Goal: Information Seeking & Learning: Check status

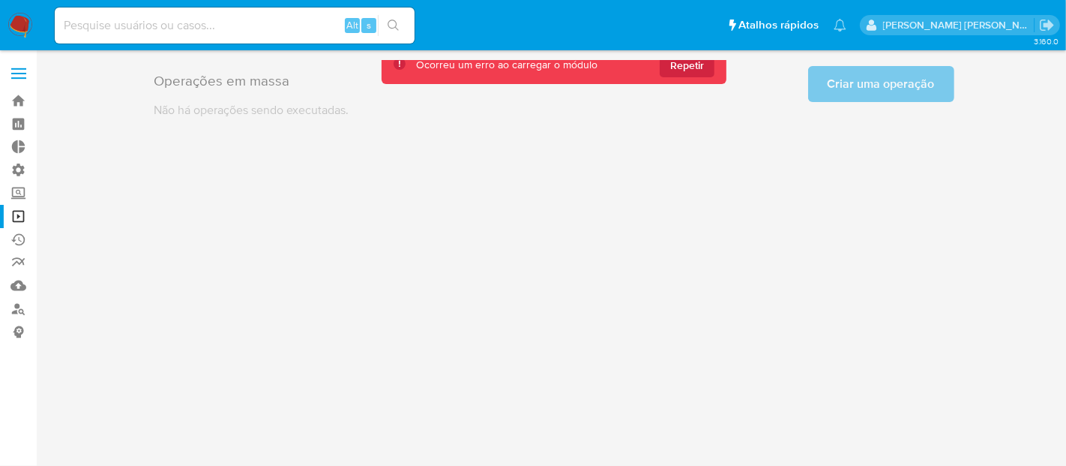
click at [376, 169] on div "3.160.0" at bounding box center [554, 258] width 1000 height 396
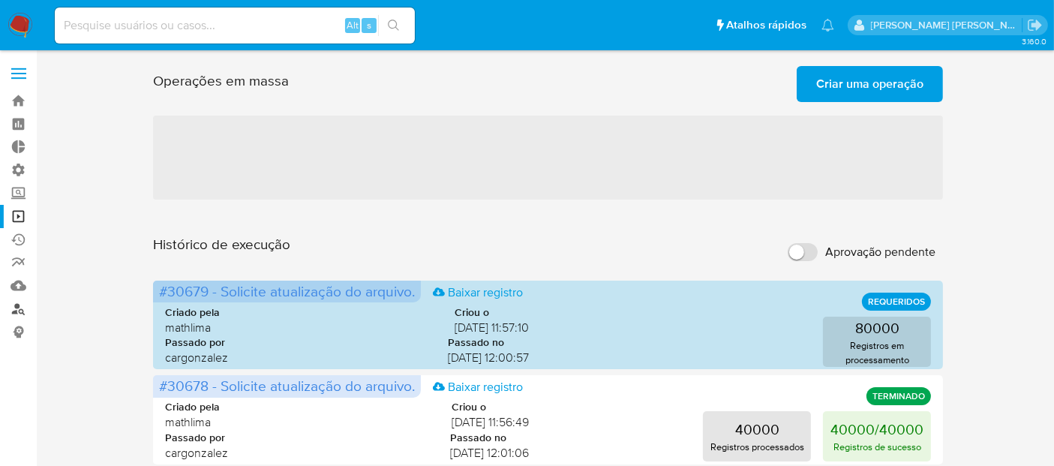
click at [15, 307] on link "Localizador de pessoas" at bounding box center [89, 308] width 178 height 23
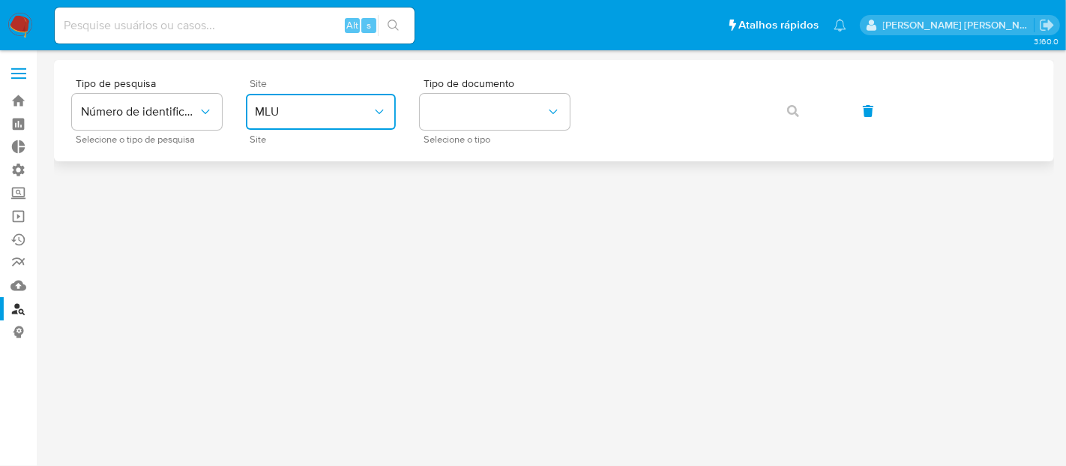
click at [307, 121] on button "MLU" at bounding box center [321, 112] width 150 height 36
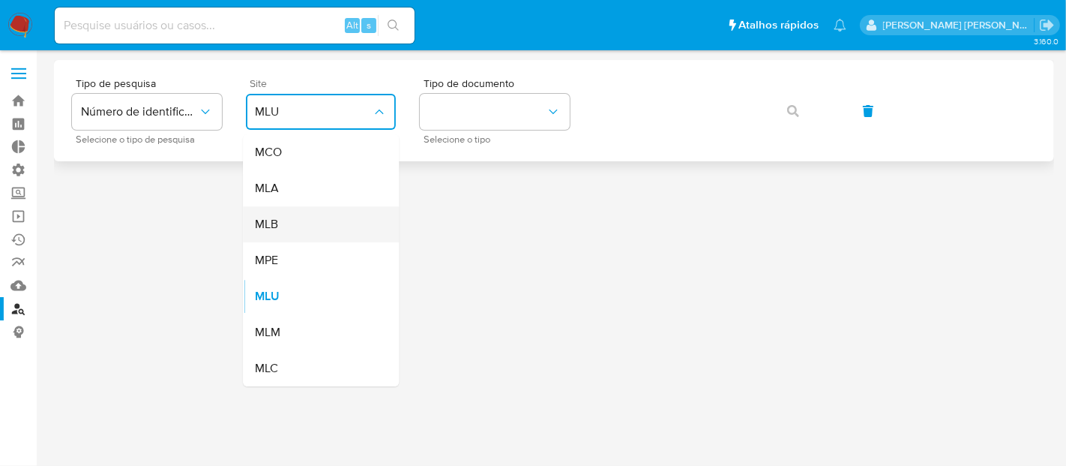
click at [308, 223] on div "MLB" at bounding box center [316, 224] width 123 height 36
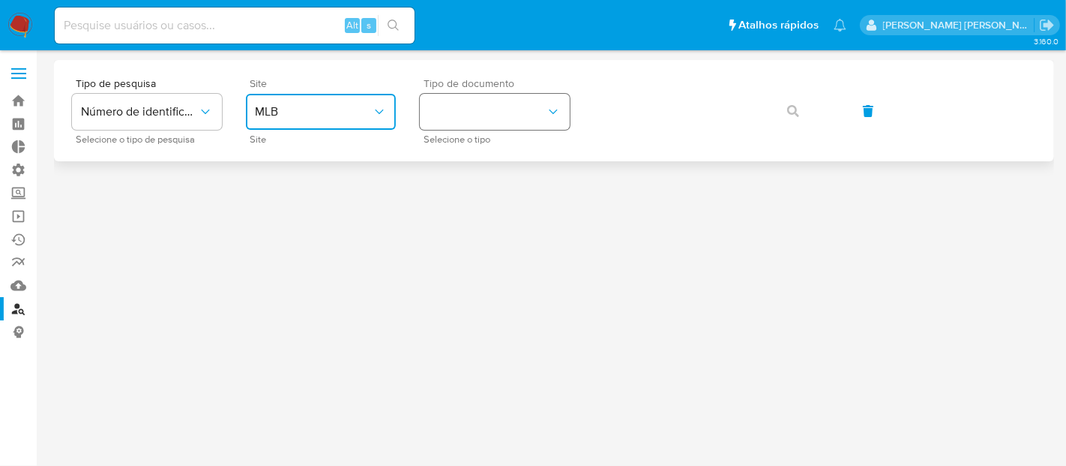
click at [460, 122] on button "identificationType" at bounding box center [495, 112] width 150 height 36
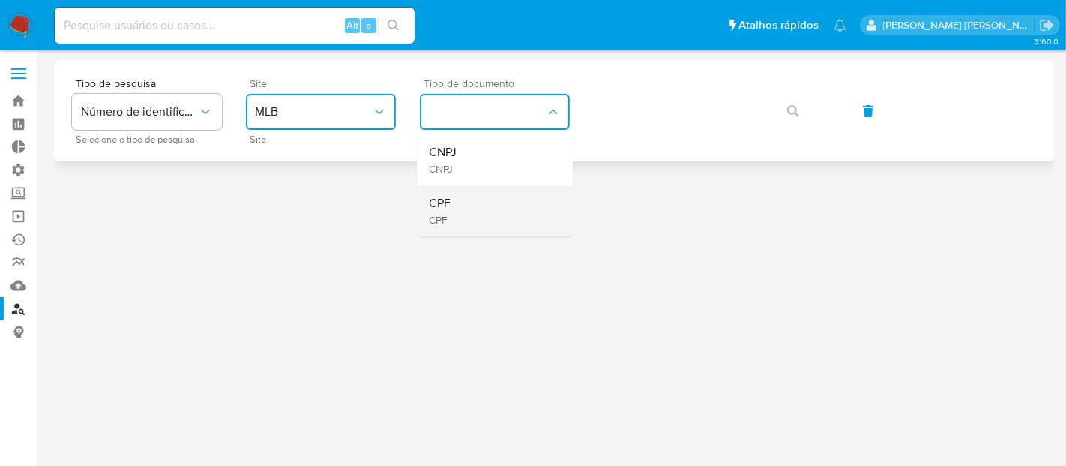
click at [472, 205] on div "CPF CPF" at bounding box center [490, 210] width 123 height 51
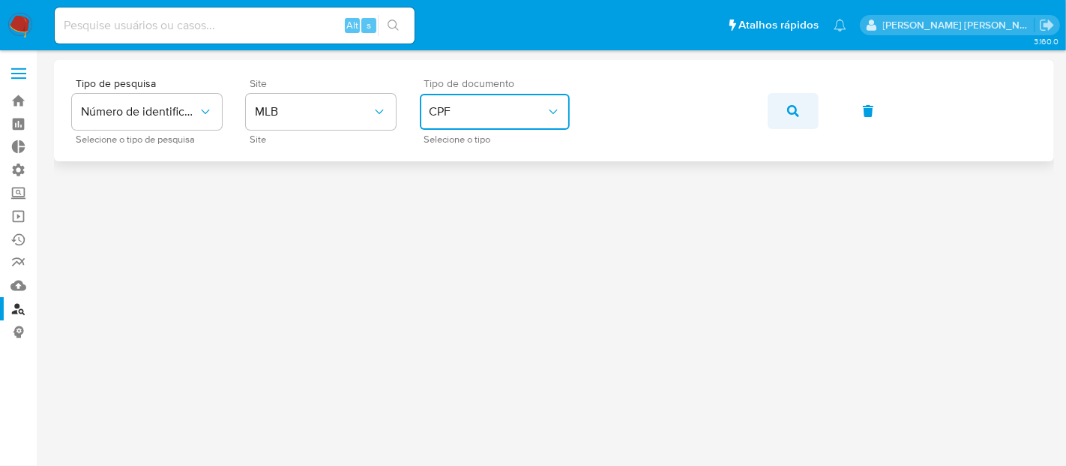
click at [793, 106] on icon "button" at bounding box center [793, 111] width 12 height 12
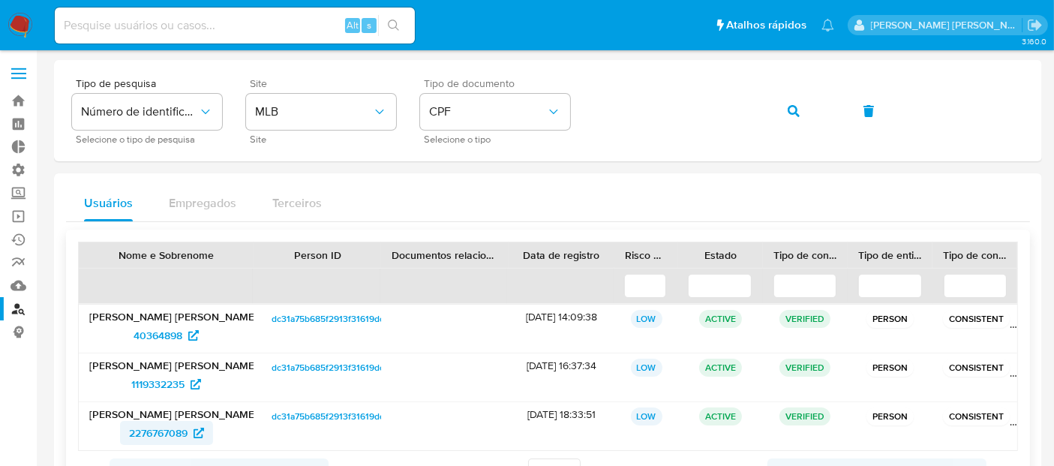
click at [181, 427] on span "2276767089" at bounding box center [158, 433] width 58 height 24
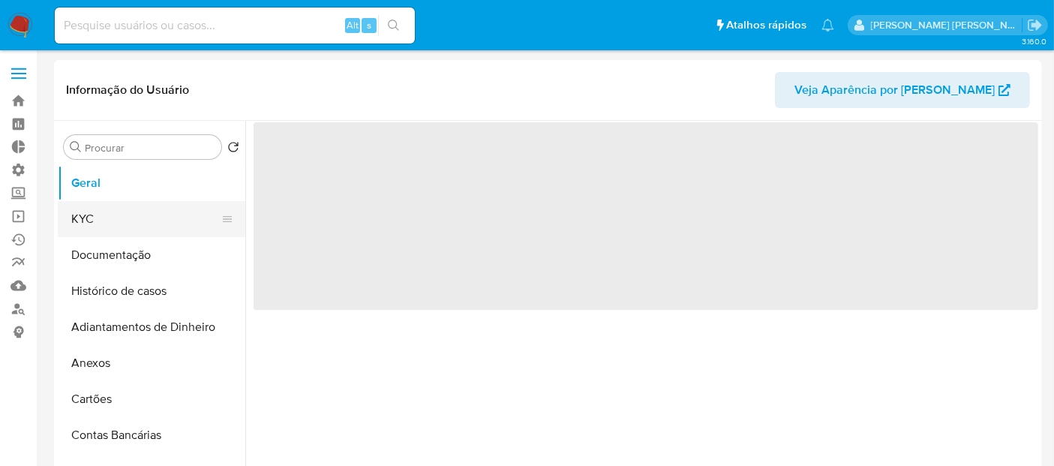
click at [151, 218] on button "KYC" at bounding box center [145, 219] width 175 height 36
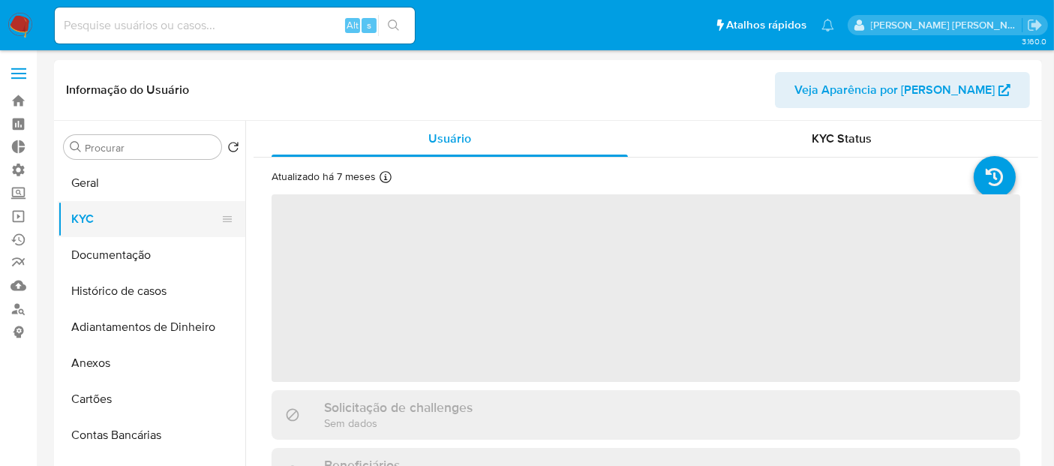
select select "10"
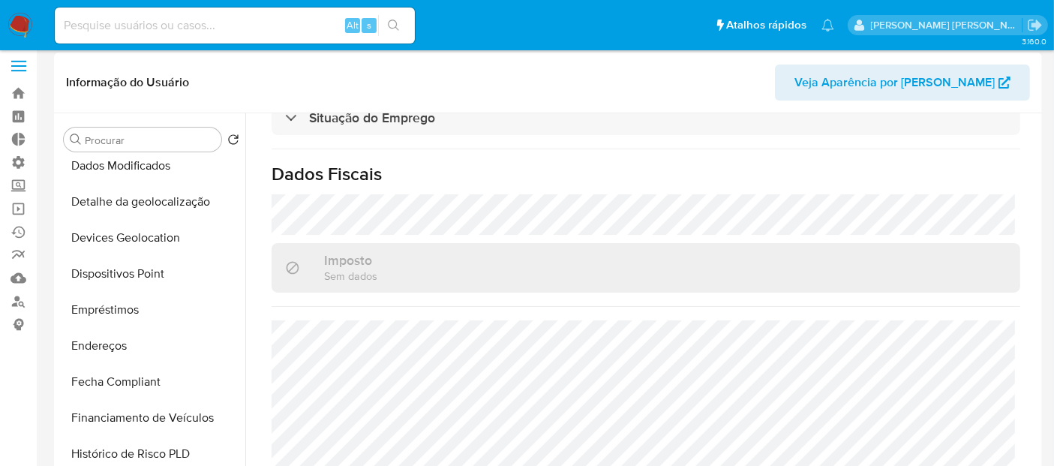
scroll to position [300, 0]
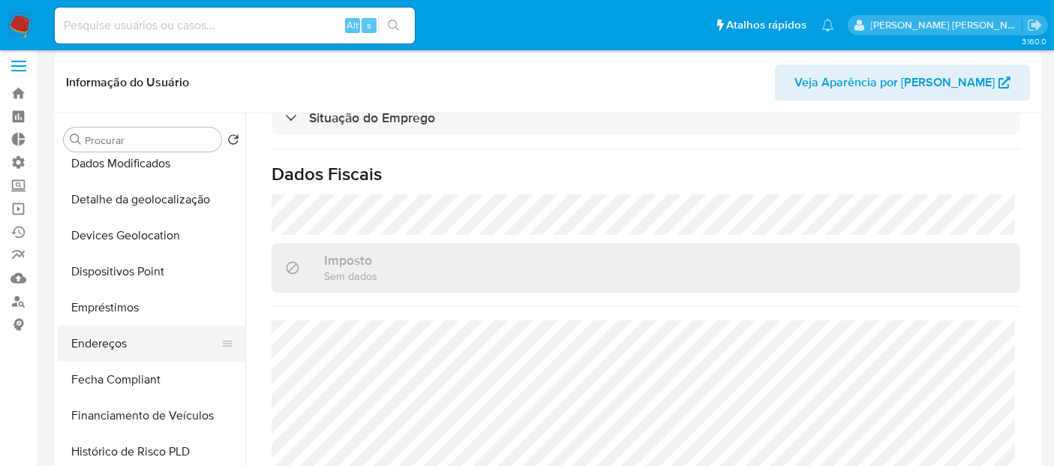
click at [139, 341] on button "Endereços" at bounding box center [145, 343] width 175 height 36
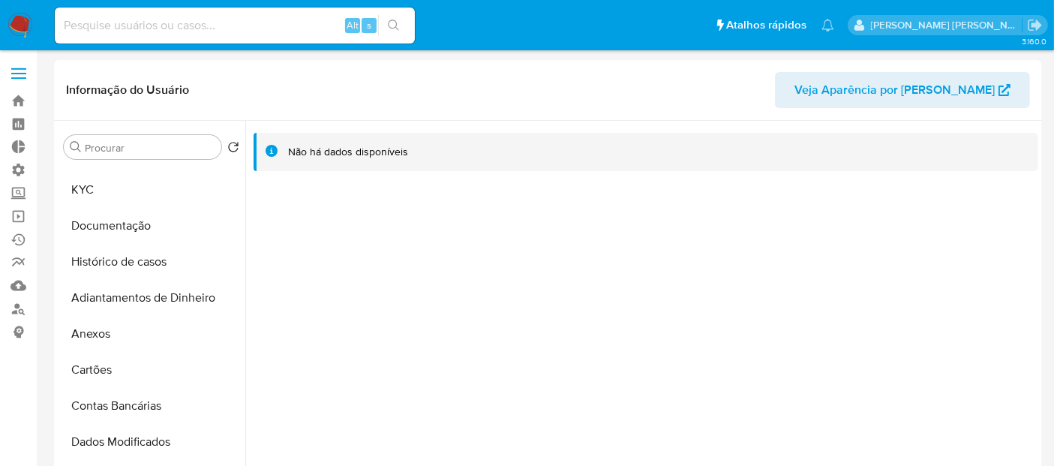
scroll to position [27, 0]
click at [141, 193] on button "KYC" at bounding box center [145, 192] width 175 height 36
